Goal: Transaction & Acquisition: Purchase product/service

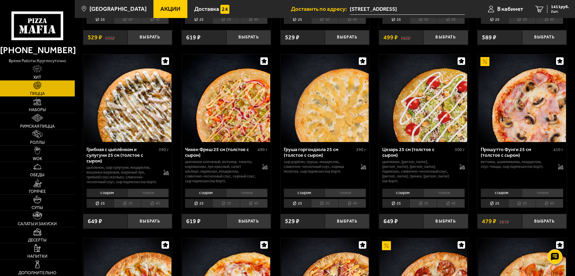
scroll to position [90, 0]
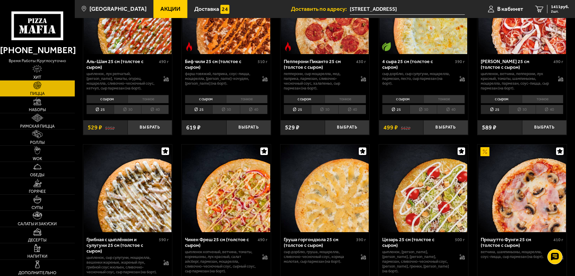
click at [250, 194] on img at bounding box center [226, 189] width 88 height 88
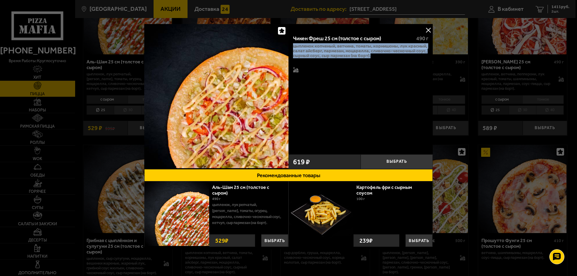
drag, startPoint x: 375, startPoint y: 58, endPoint x: 292, endPoint y: 45, distance: 83.6
click at [293, 45] on p "цыпленок копченый, ветчина, томаты, корнишоны, лук красный, салат айсберг, парм…" at bounding box center [360, 51] width 135 height 14
copy p "цыпленок копченый, ветчина, томаты, корнишоны, лук красный, салат айсберг, парм…"
click at [348, 55] on p "цыпленок копченый, ветчина, томаты, корнишоны, лук красный, салат айсберг, парм…" at bounding box center [360, 51] width 135 height 14
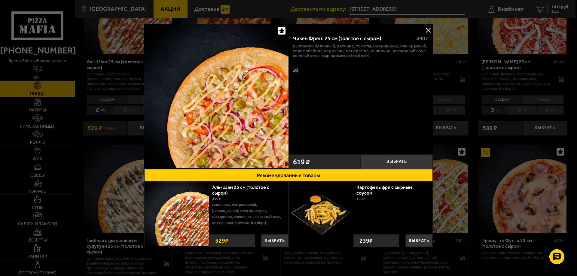
click at [358, 56] on p "цыпленок копченый, ветчина, томаты, корнишоны, лук красный, салат айсберг, парм…" at bounding box center [360, 51] width 135 height 14
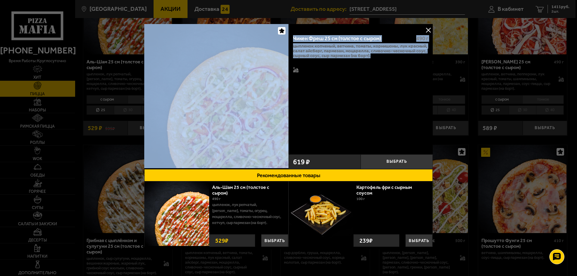
drag, startPoint x: 370, startPoint y: 57, endPoint x: 281, endPoint y: 45, distance: 89.1
click at [281, 45] on div "Чикен Фреш 25 см (толстое с сыром) 490 г цыпленок копченый, ветчина, томаты, ко…" at bounding box center [288, 96] width 288 height 145
copy div "Чикен Фреш 25 см (толстое с сыром) 490 г цыпленок копченый, ветчина, томаты, ко…"
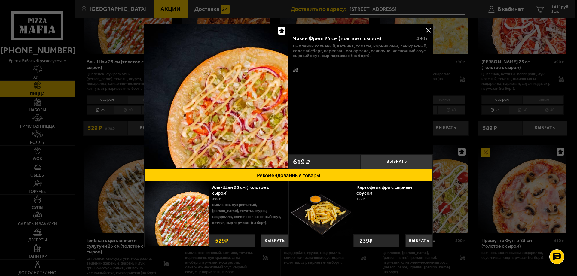
click at [482, 106] on div at bounding box center [288, 138] width 577 height 276
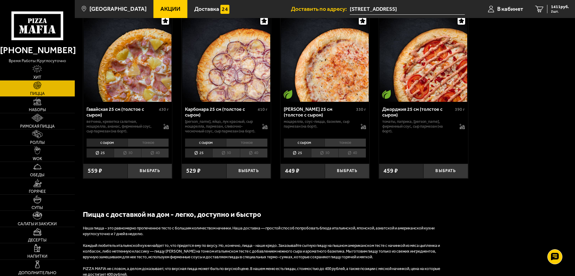
scroll to position [1159, 0]
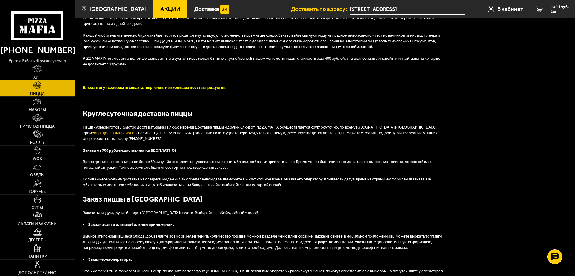
click at [137, 135] on link "определенных районов" at bounding box center [115, 133] width 43 height 5
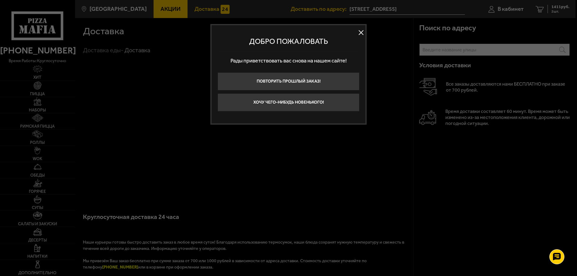
click at [361, 32] on button at bounding box center [360, 32] width 9 height 9
